Goal: Information Seeking & Learning: Learn about a topic

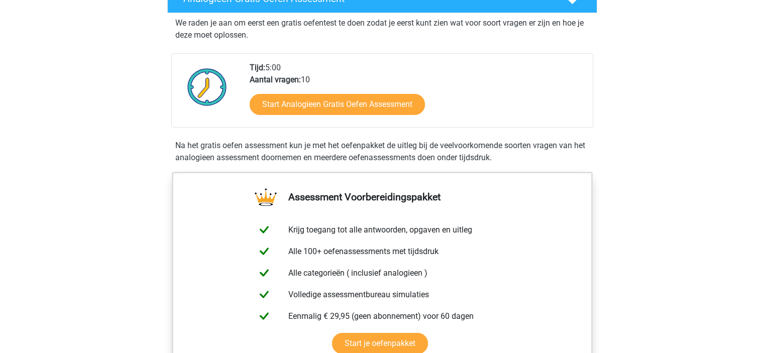
scroll to position [201, 0]
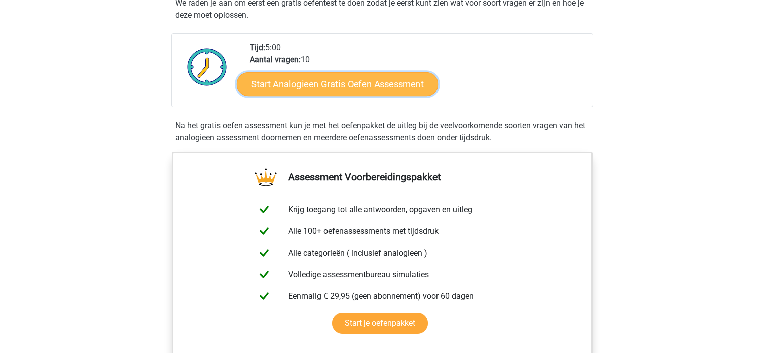
click at [322, 83] on link "Start Analogieen Gratis Oefen Assessment" at bounding box center [336, 84] width 201 height 24
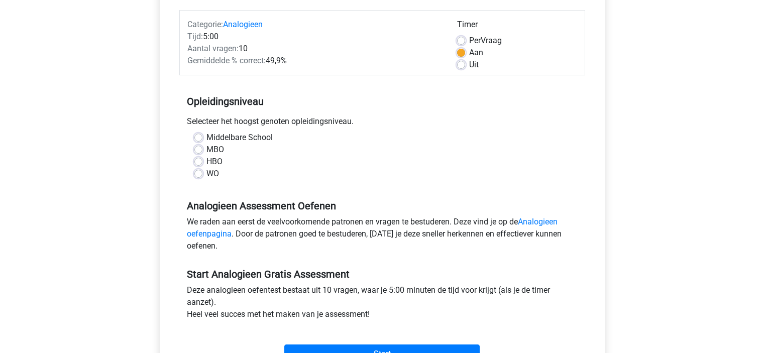
scroll to position [201, 0]
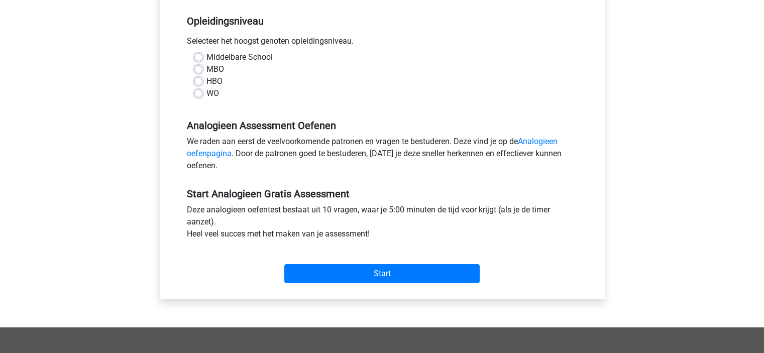
click at [206, 82] on label "HBO" at bounding box center [214, 81] width 16 height 12
click at [199, 82] on input "HBO" at bounding box center [198, 80] width 8 height 10
radio input "true"
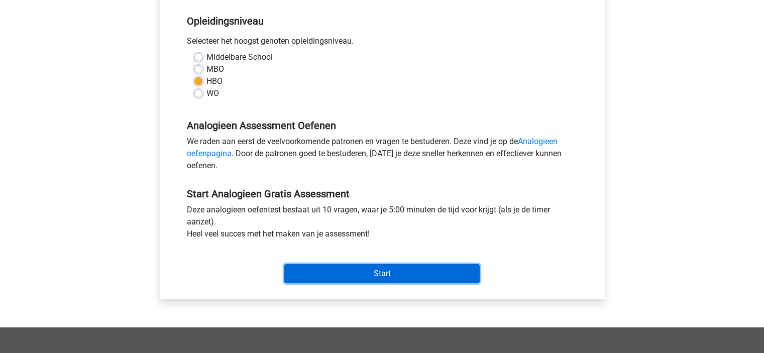
click at [377, 275] on input "Start" at bounding box center [381, 273] width 195 height 19
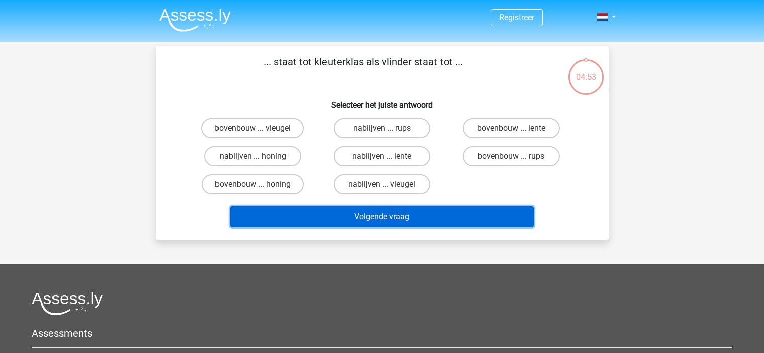
click at [404, 218] on button "Volgende vraag" at bounding box center [382, 216] width 304 height 21
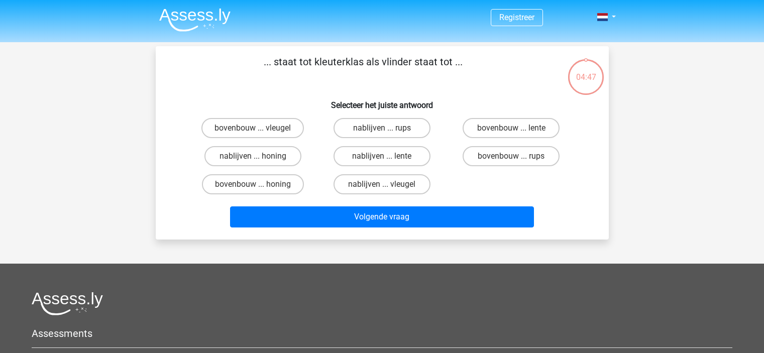
click at [323, 97] on h6 "Selecteer het juiste antwoord" at bounding box center [382, 101] width 421 height 18
click at [537, 156] on label "bovenbouw ... rups" at bounding box center [510, 156] width 97 height 20
click at [518, 156] on input "bovenbouw ... rups" at bounding box center [514, 159] width 7 height 7
radio input "true"
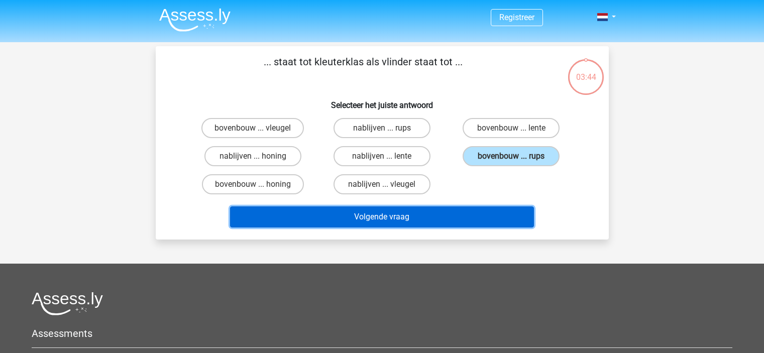
click at [424, 218] on button "Volgende vraag" at bounding box center [382, 216] width 304 height 21
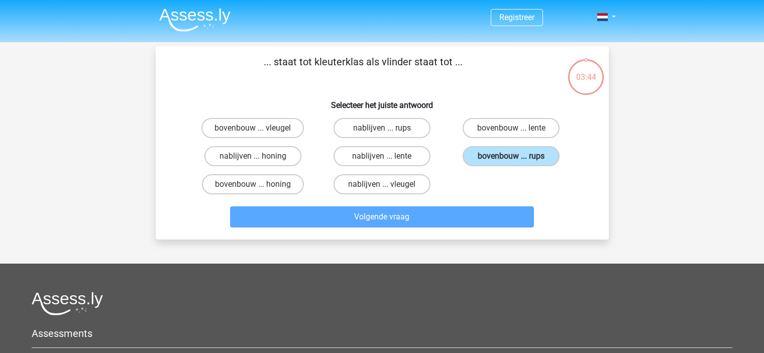
scroll to position [46, 0]
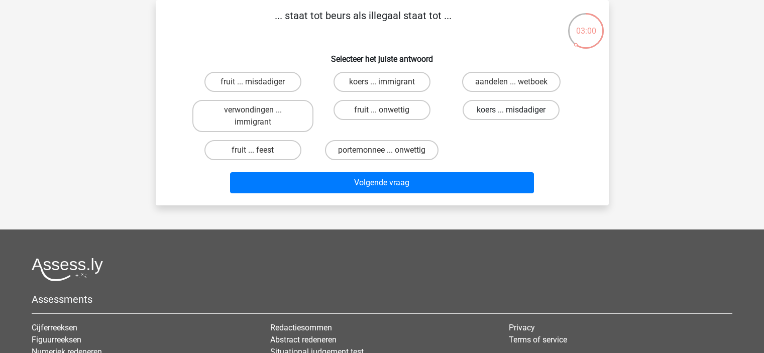
click at [510, 110] on label "koers ... misdadiger" at bounding box center [510, 110] width 97 height 20
click at [511, 110] on input "koers ... misdadiger" at bounding box center [514, 113] width 7 height 7
radio input "true"
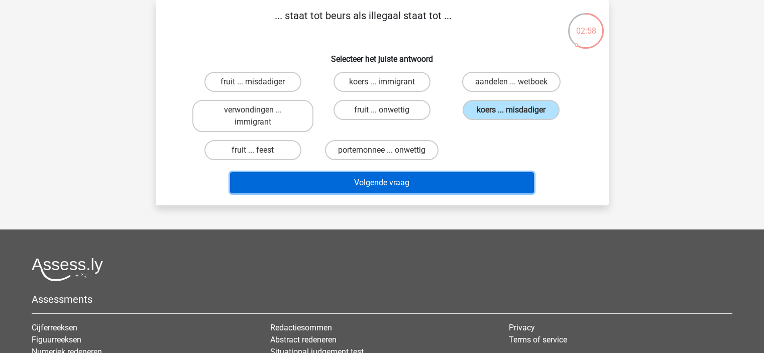
click at [411, 177] on button "Volgende vraag" at bounding box center [382, 182] width 304 height 21
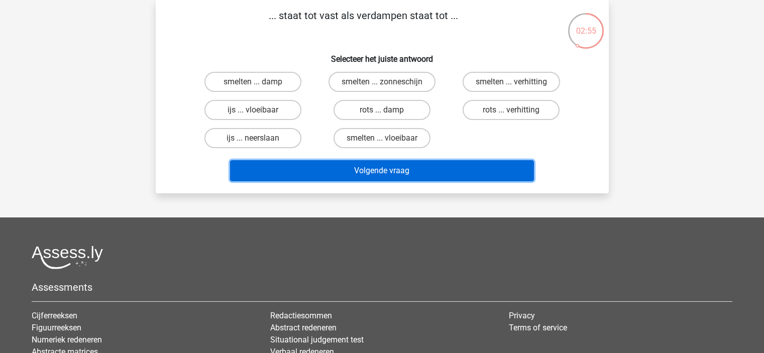
click at [407, 175] on button "Volgende vraag" at bounding box center [382, 170] width 304 height 21
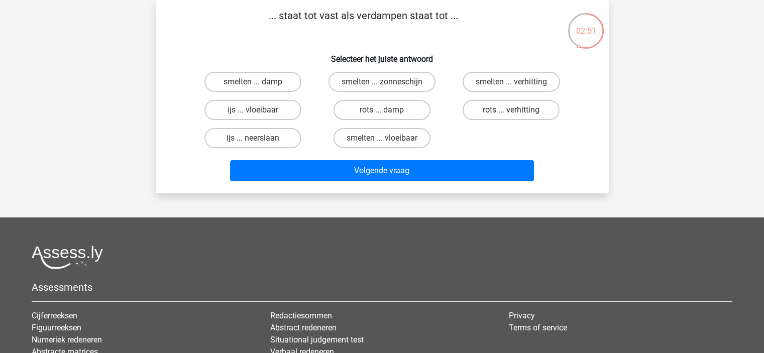
click at [590, 140] on div "smelten ... damp smelten ... zonneschijn smelten ... verhitting ijs ... vloeiba…" at bounding box center [382, 110] width 421 height 84
click at [378, 143] on label "smelten ... vloeibaar" at bounding box center [381, 138] width 97 height 20
click at [382, 143] on input "smelten ... vloeibaar" at bounding box center [385, 141] width 7 height 7
radio input "true"
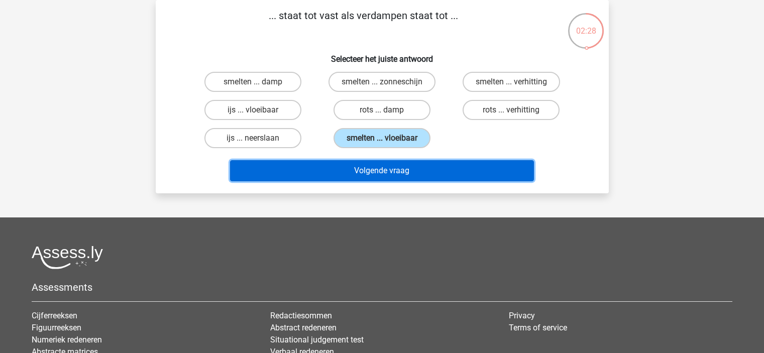
click at [397, 169] on button "Volgende vraag" at bounding box center [382, 170] width 304 height 21
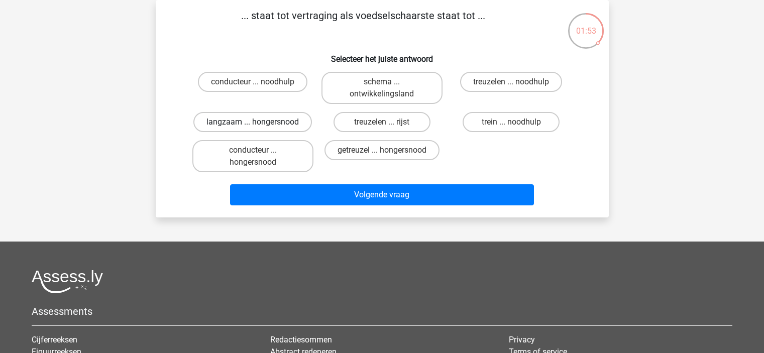
click at [280, 122] on label "langzaam ... hongersnood" at bounding box center [252, 122] width 118 height 20
click at [259, 122] on input "langzaam ... hongersnood" at bounding box center [256, 125] width 7 height 7
radio input "true"
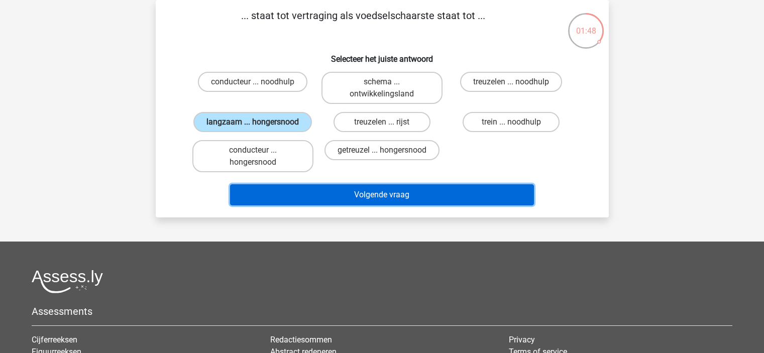
click at [386, 198] on button "Volgende vraag" at bounding box center [382, 194] width 304 height 21
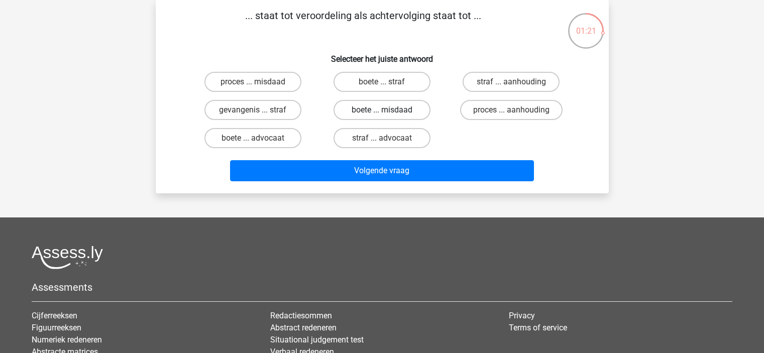
click at [396, 106] on label "boete ... misdaad" at bounding box center [381, 110] width 97 height 20
click at [388, 110] on input "boete ... misdaad" at bounding box center [385, 113] width 7 height 7
radio input "true"
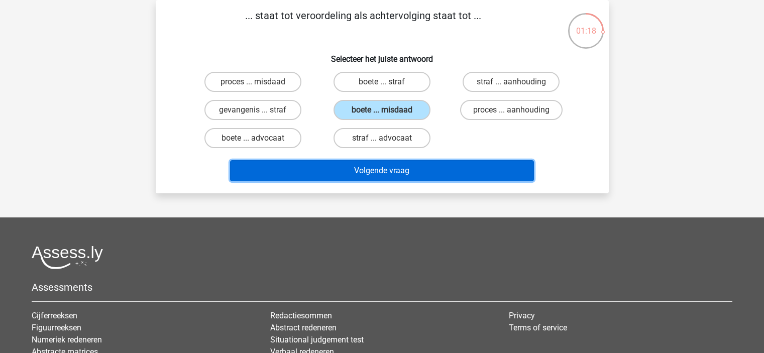
click at [390, 171] on button "Volgende vraag" at bounding box center [382, 170] width 304 height 21
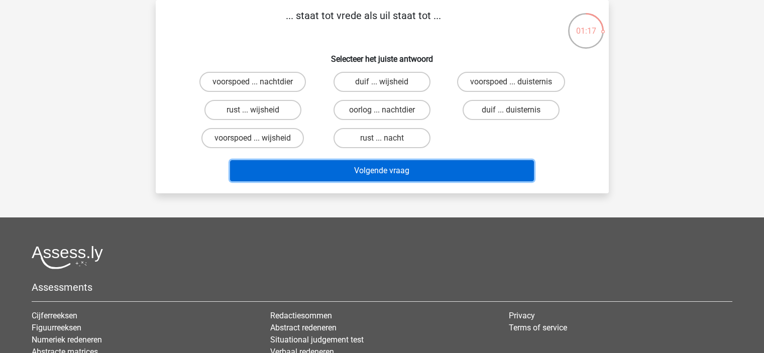
click at [390, 171] on button "Volgende vraag" at bounding box center [382, 170] width 304 height 21
click at [384, 171] on button "Volgende vraag" at bounding box center [382, 170] width 304 height 21
drag, startPoint x: 374, startPoint y: 140, endPoint x: 357, endPoint y: 170, distance: 34.1
click at [357, 170] on button "Volgende vraag" at bounding box center [382, 170] width 304 height 21
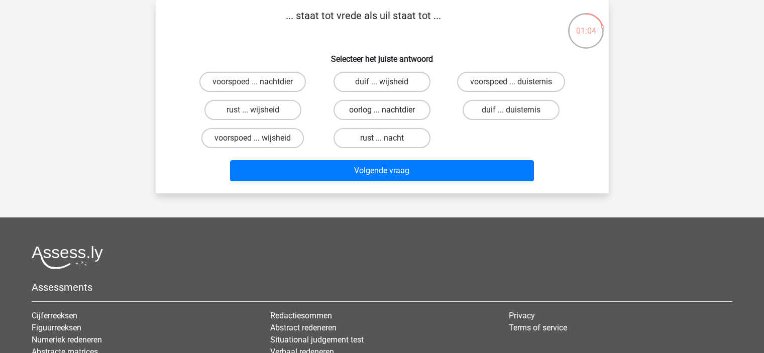
click at [368, 104] on label "oorlog ... nachtdier" at bounding box center [381, 110] width 97 height 20
click at [382, 110] on input "oorlog ... nachtdier" at bounding box center [385, 113] width 7 height 7
radio input "true"
click at [368, 104] on label "oorlog ... nachtdier" at bounding box center [381, 110] width 97 height 20
click at [382, 110] on input "oorlog ... nachtdier" at bounding box center [385, 113] width 7 height 7
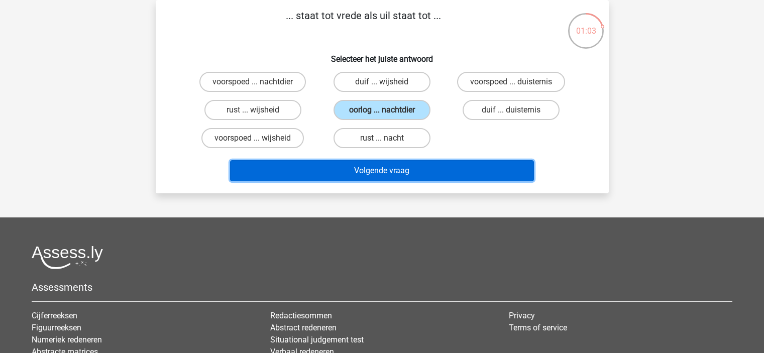
click at [376, 166] on button "Volgende vraag" at bounding box center [382, 170] width 304 height 21
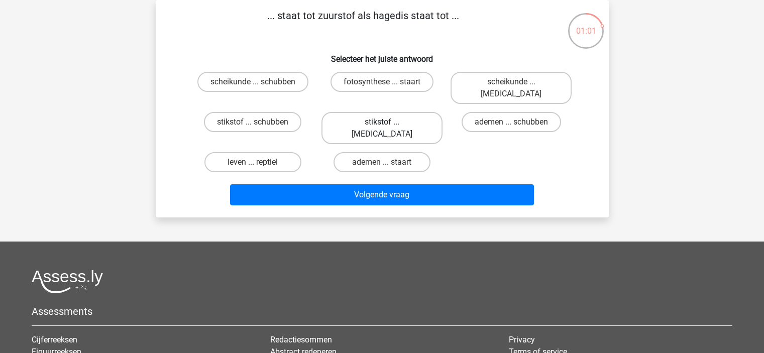
click at [374, 112] on label "stikstof ... krokodil" at bounding box center [381, 128] width 121 height 32
click at [382, 122] on input "stikstof ... krokodil" at bounding box center [385, 125] width 7 height 7
radio input "true"
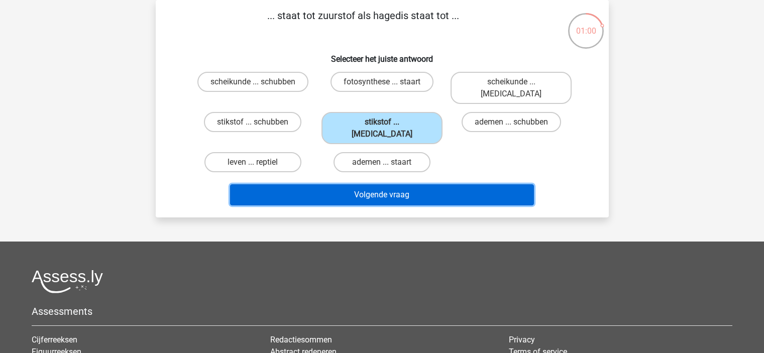
click at [379, 184] on button "Volgende vraag" at bounding box center [382, 194] width 304 height 21
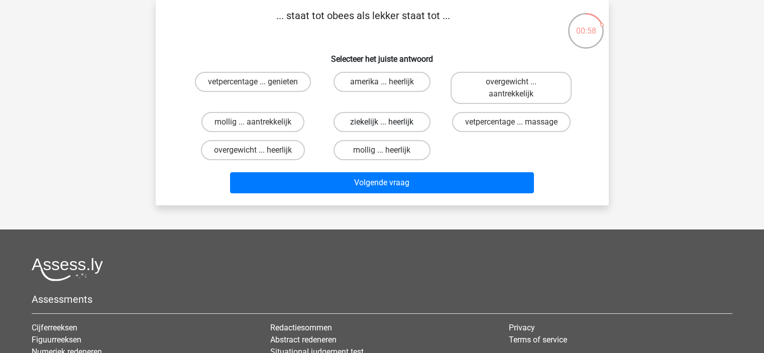
click at [376, 124] on label "ziekelijk ... heerlijk" at bounding box center [381, 122] width 97 height 20
click at [382, 124] on input "ziekelijk ... heerlijk" at bounding box center [385, 125] width 7 height 7
radio input "true"
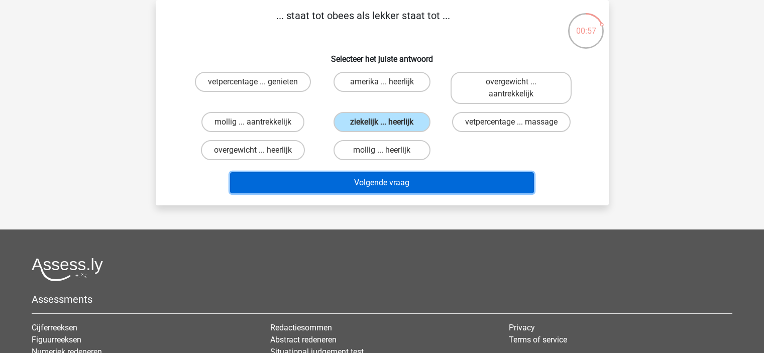
click at [380, 182] on button "Volgende vraag" at bounding box center [382, 182] width 304 height 21
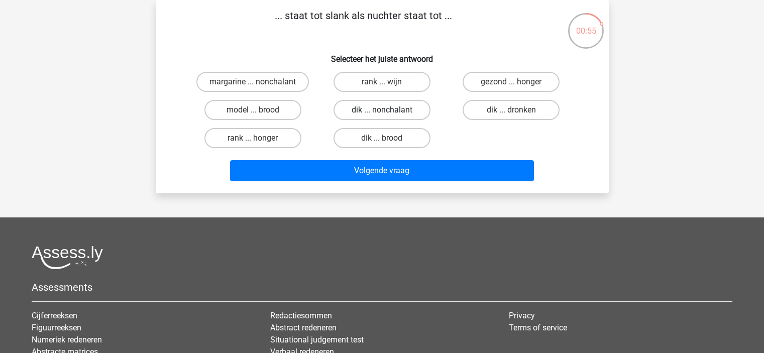
click at [377, 113] on label "dik ... nonchalant" at bounding box center [381, 110] width 97 height 20
click at [382, 113] on input "dik ... nonchalant" at bounding box center [385, 113] width 7 height 7
radio input "true"
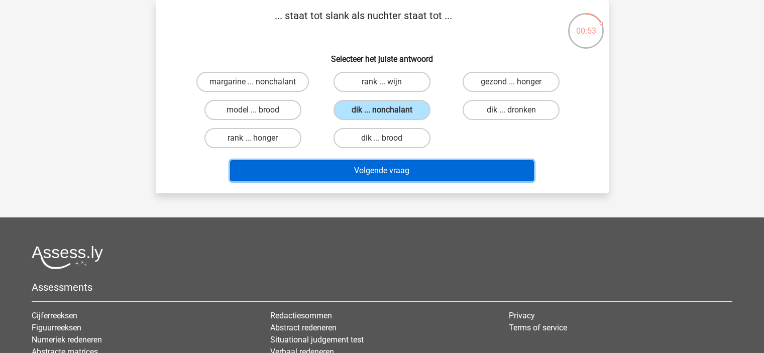
click at [378, 173] on button "Volgende vraag" at bounding box center [382, 170] width 304 height 21
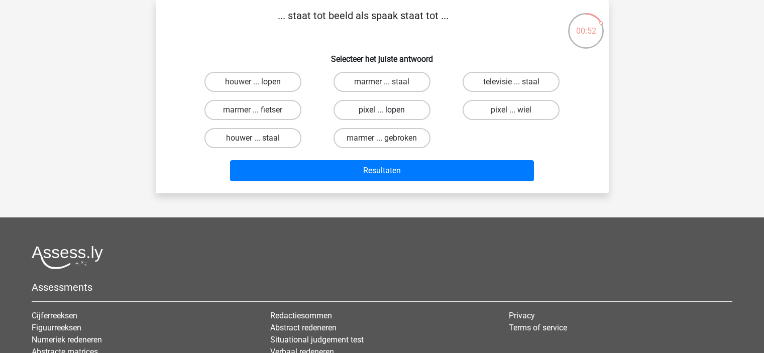
click at [366, 114] on label "pixel ... lopen" at bounding box center [381, 110] width 97 height 20
click at [382, 114] on input "pixel ... lopen" at bounding box center [385, 113] width 7 height 7
radio input "true"
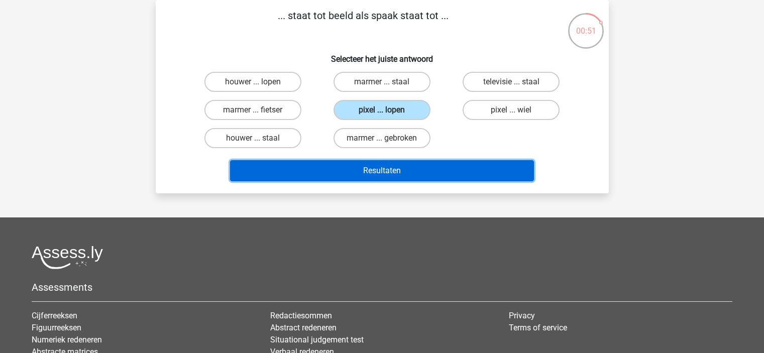
click at [375, 170] on button "Resultaten" at bounding box center [382, 170] width 304 height 21
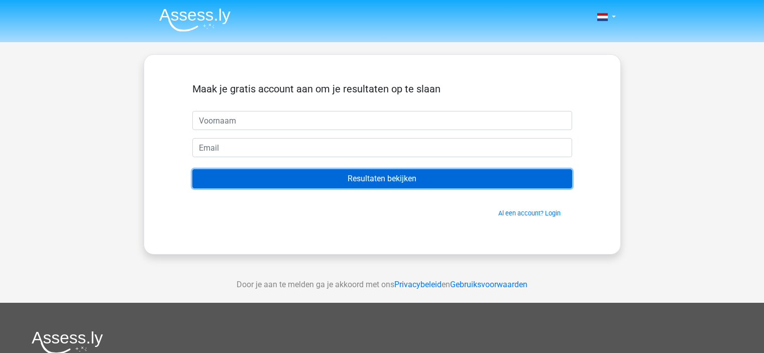
click at [431, 175] on input "Resultaten bekijken" at bounding box center [382, 178] width 380 height 19
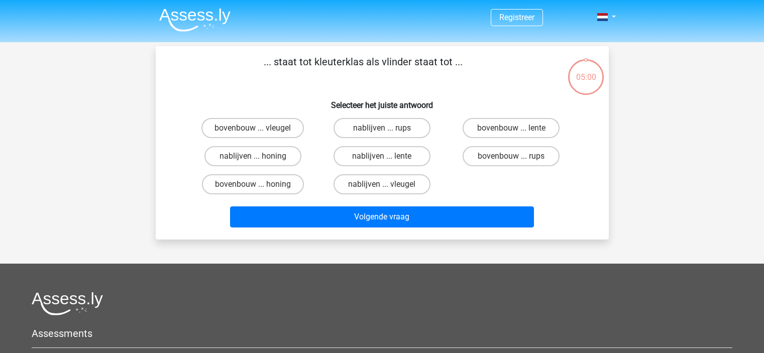
scroll to position [46, 0]
